Goal: Task Accomplishment & Management: Manage account settings

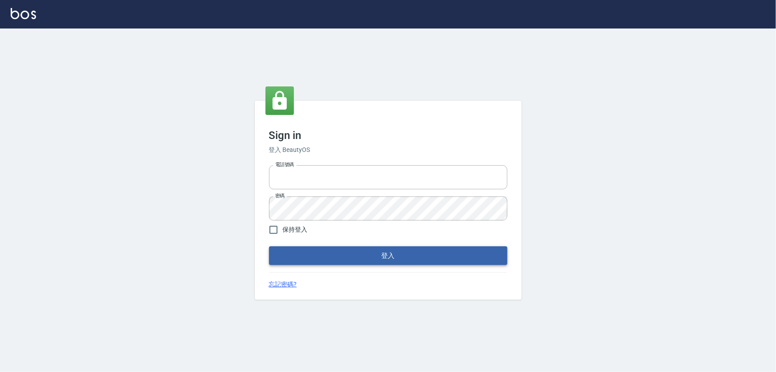
type input "5260381"
drag, startPoint x: 410, startPoint y: 255, endPoint x: 395, endPoint y: 254, distance: 15.6
click at [409, 255] on button "登入" at bounding box center [388, 255] width 238 height 19
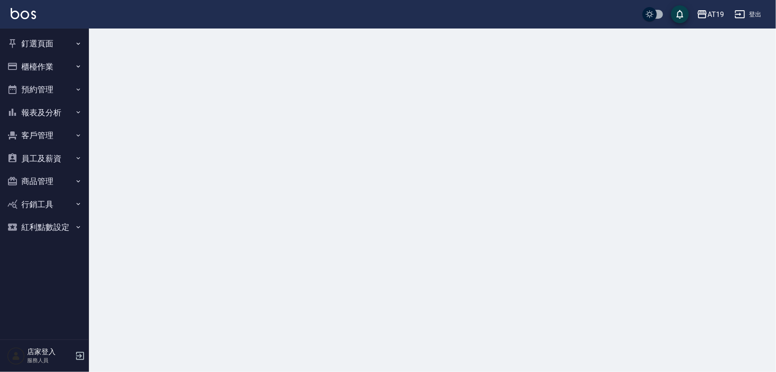
click at [48, 60] on button "櫃檯作業" at bounding box center [45, 66] width 82 height 23
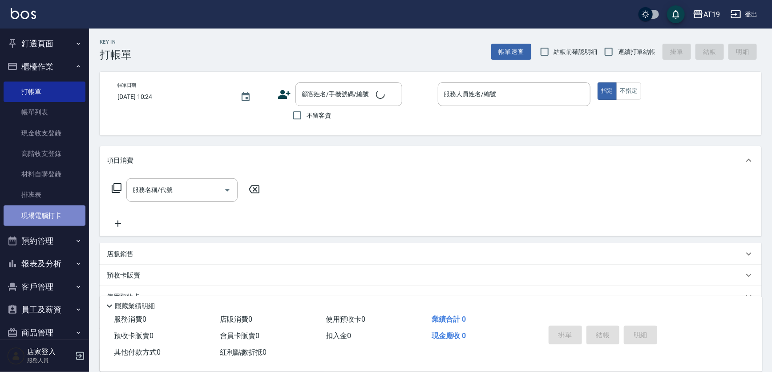
click at [57, 211] on link "現場電腦打卡" at bounding box center [45, 215] width 82 height 20
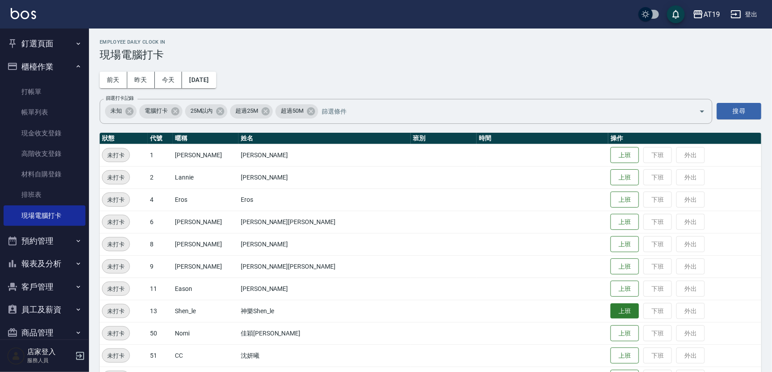
click at [610, 316] on button "上班" at bounding box center [624, 311] width 28 height 16
click at [610, 176] on button "上班" at bounding box center [624, 178] width 28 height 16
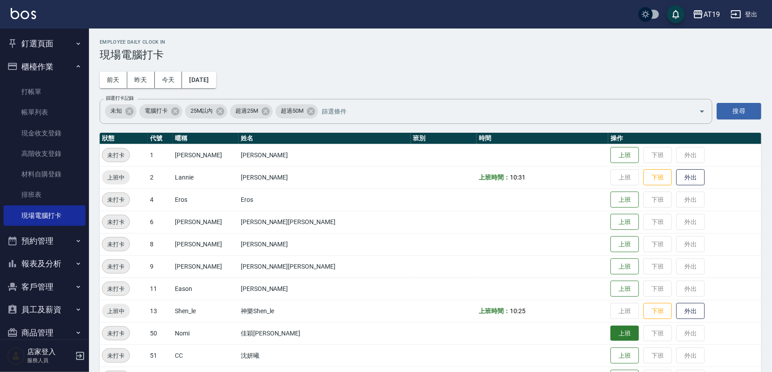
click at [610, 336] on button "上班" at bounding box center [624, 333] width 28 height 16
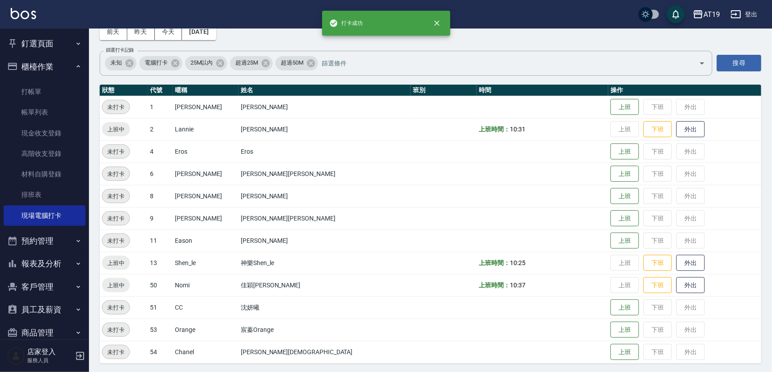
scroll to position [49, 0]
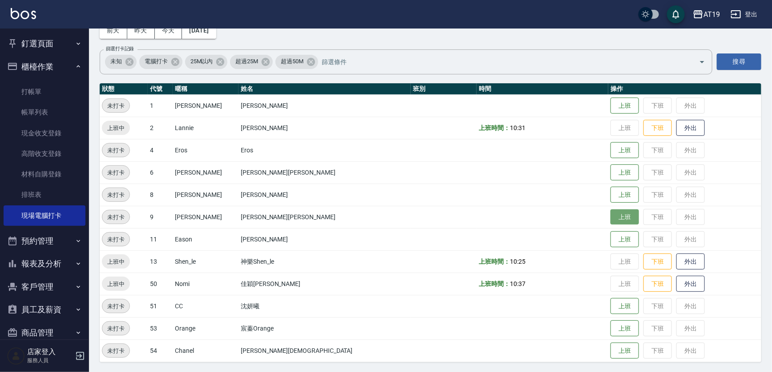
click at [610, 214] on button "上班" at bounding box center [624, 217] width 28 height 16
click at [610, 103] on button "上班" at bounding box center [624, 106] width 28 height 16
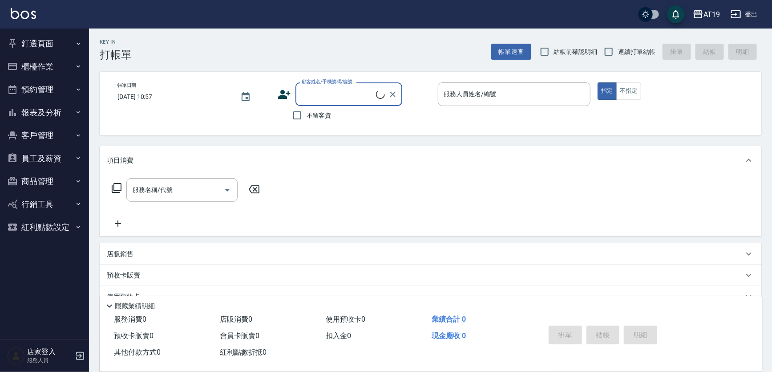
click at [756, 16] on button "登出" at bounding box center [744, 14] width 34 height 16
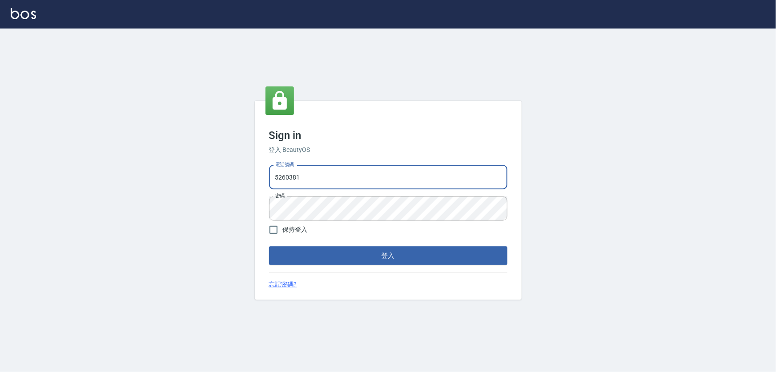
click at [339, 182] on input "5260381" at bounding box center [388, 177] width 238 height 24
type input "0933152029"
click at [329, 266] on div "Sign in 登入 BeautyOS 電話號碼 0933152029 電話號碼 密碼 密碼 保持登入 登入 忘記密碼?" at bounding box center [388, 200] width 267 height 199
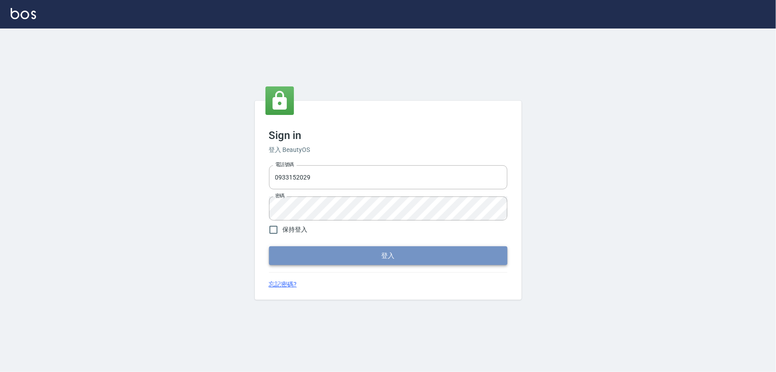
click at [330, 258] on button "登入" at bounding box center [388, 255] width 238 height 19
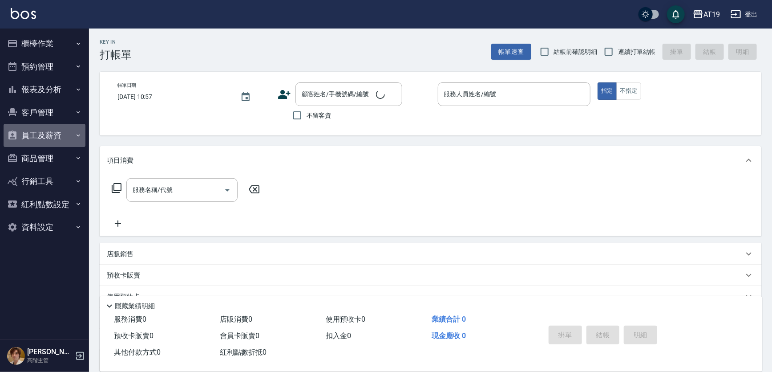
click at [81, 134] on icon "button" at bounding box center [78, 135] width 7 height 7
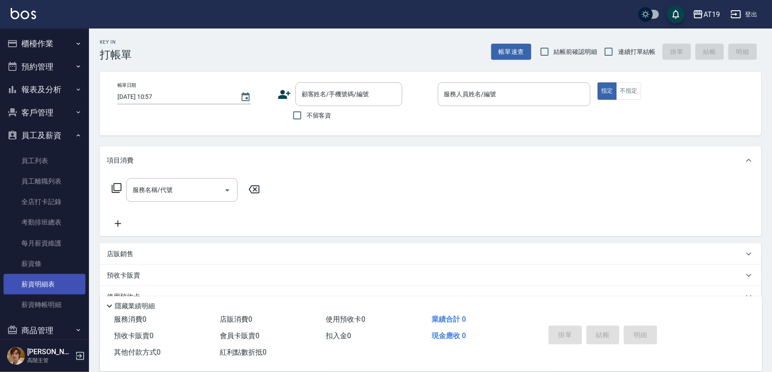
click at [65, 287] on link "薪資明細表" at bounding box center [45, 284] width 82 height 20
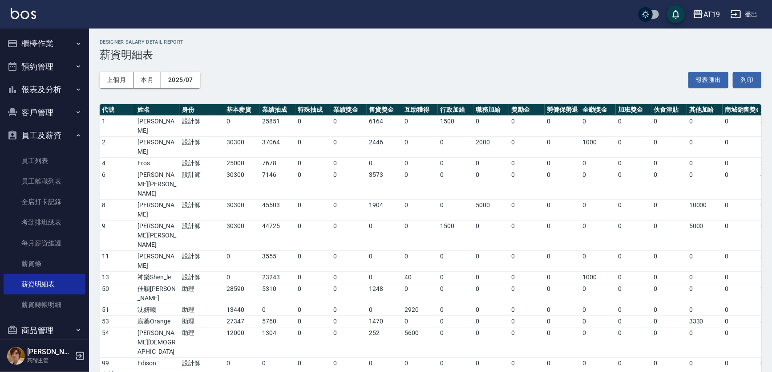
scroll to position [89, 0]
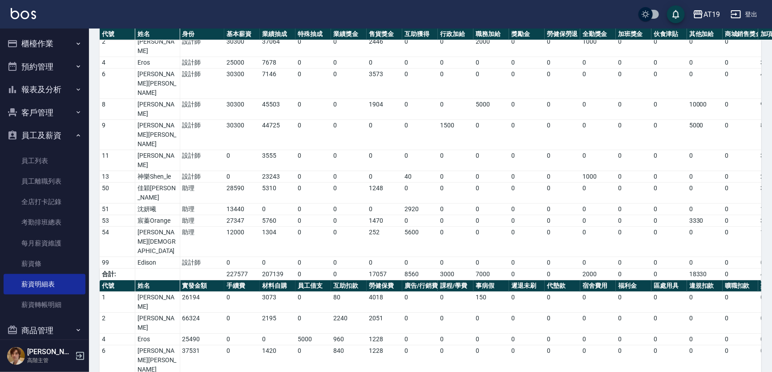
click at [752, 13] on button "登出" at bounding box center [744, 14] width 34 height 16
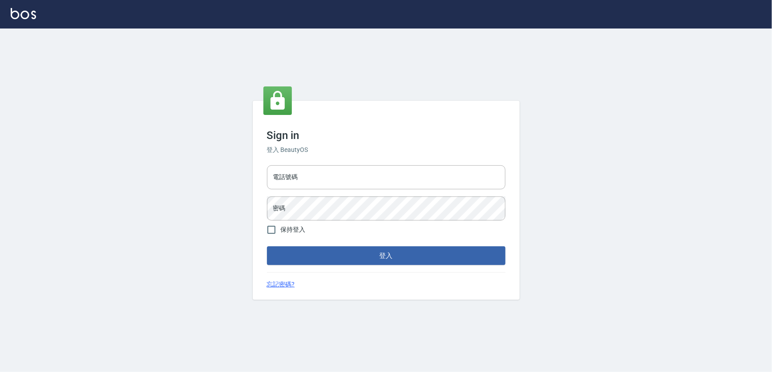
type input "0933152029"
click at [390, 176] on input "0933152029" at bounding box center [388, 177] width 238 height 24
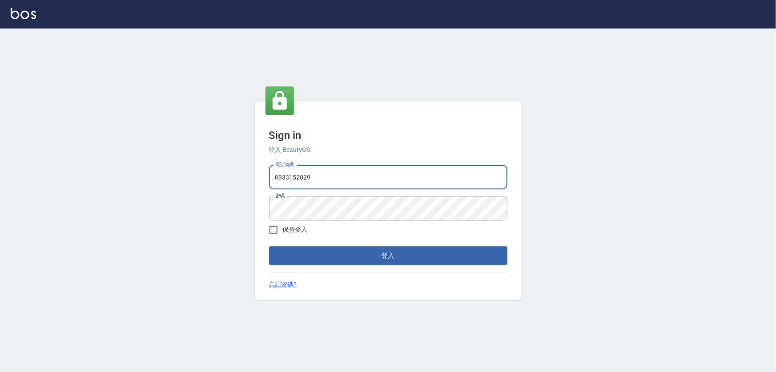
type input "5260381"
click at [362, 176] on input "5260381" at bounding box center [388, 177] width 238 height 24
drag, startPoint x: 312, startPoint y: 316, endPoint x: 322, endPoint y: 314, distance: 10.0
click at [313, 317] on div "Sign in 登入 BeautyOS 電話號碼 5260381 電話號碼 密碼 密碼 保持登入 登入 忘記密碼?" at bounding box center [388, 199] width 776 height 343
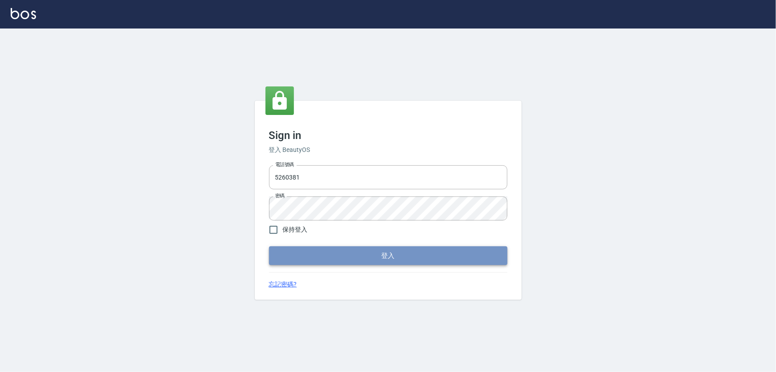
click at [347, 262] on button "登入" at bounding box center [388, 255] width 238 height 19
